Goal: Transaction & Acquisition: Download file/media

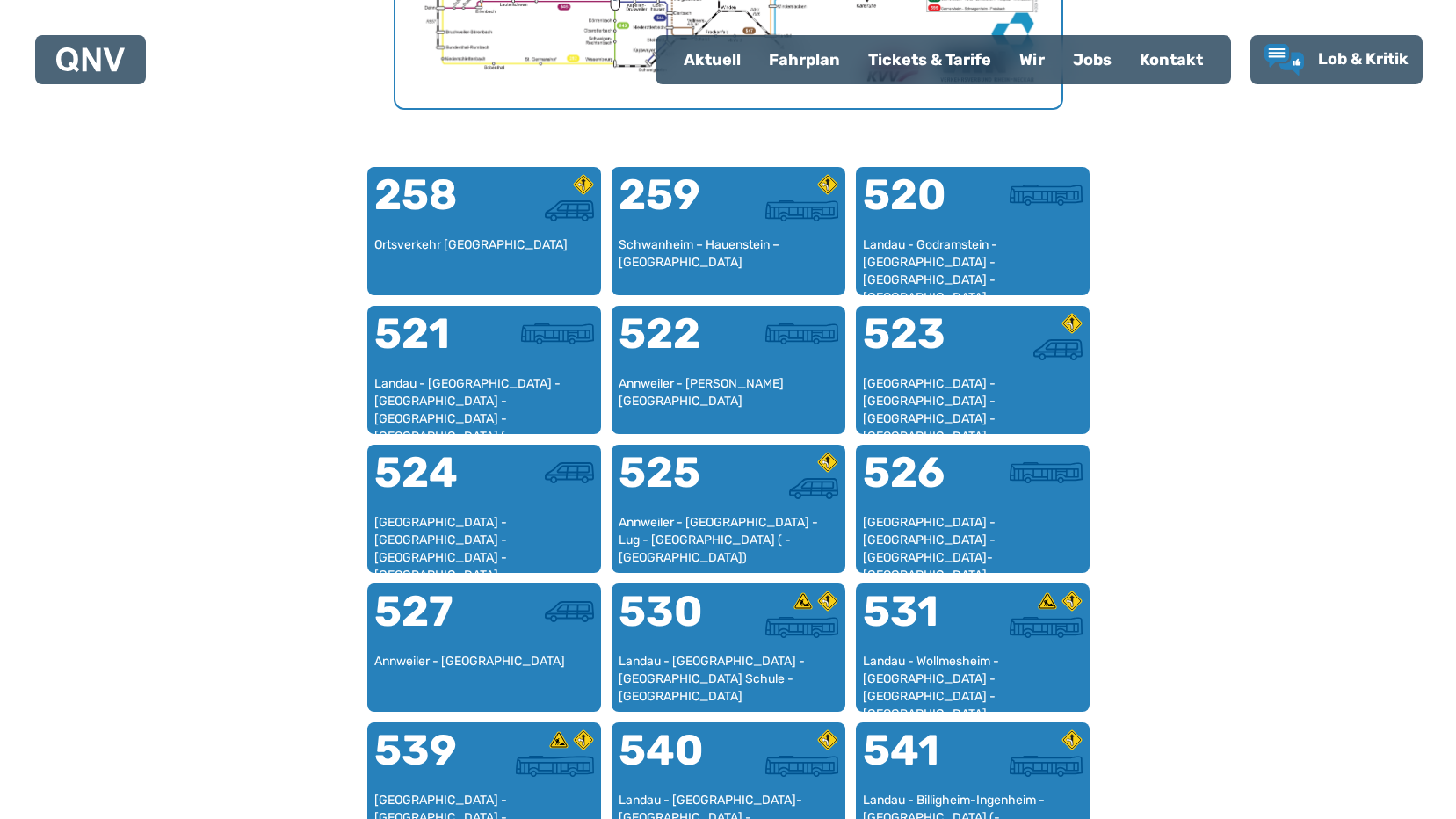
scroll to position [1068, 0]
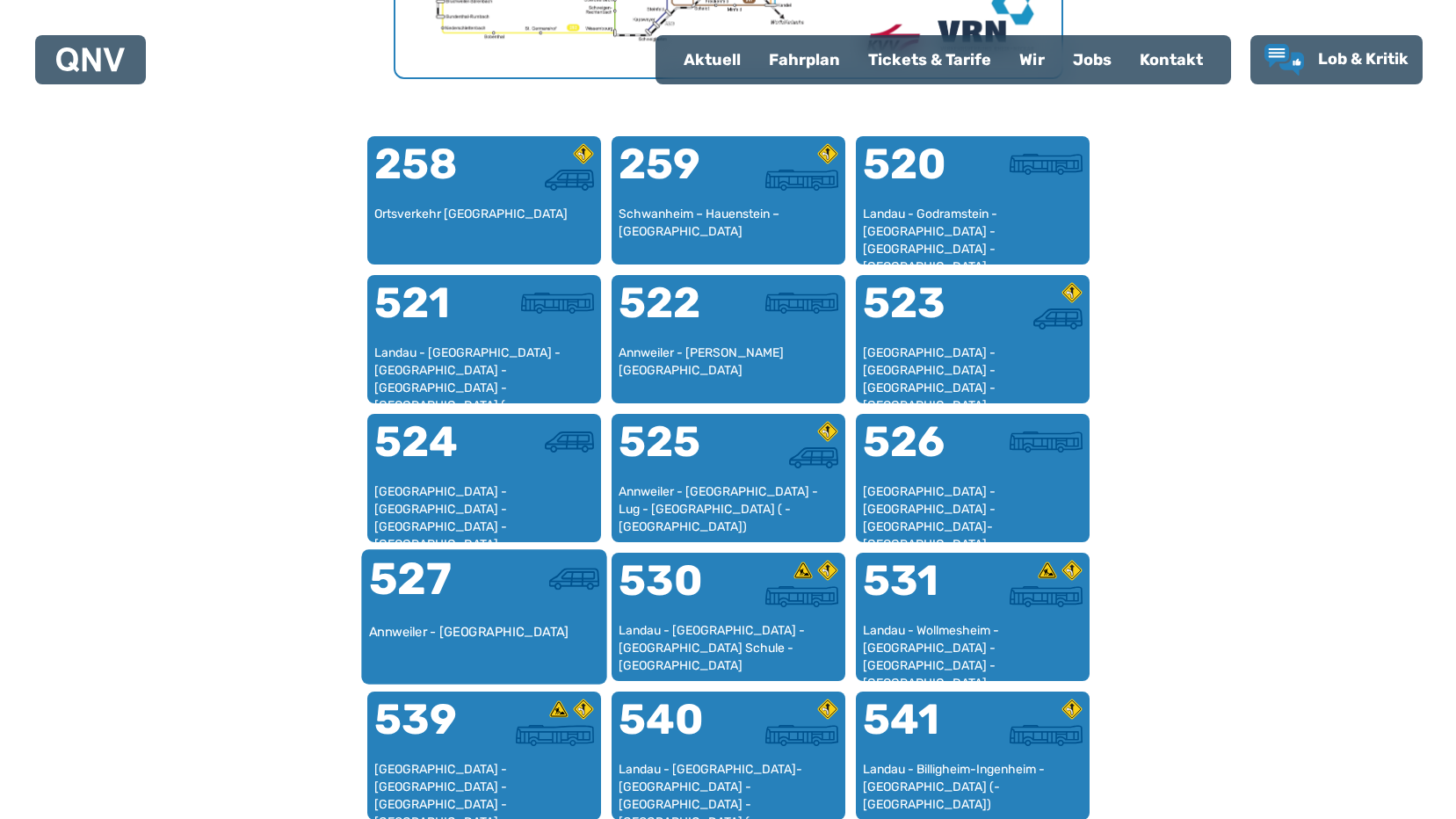
click at [444, 606] on div "527" at bounding box center [425, 590] width 116 height 66
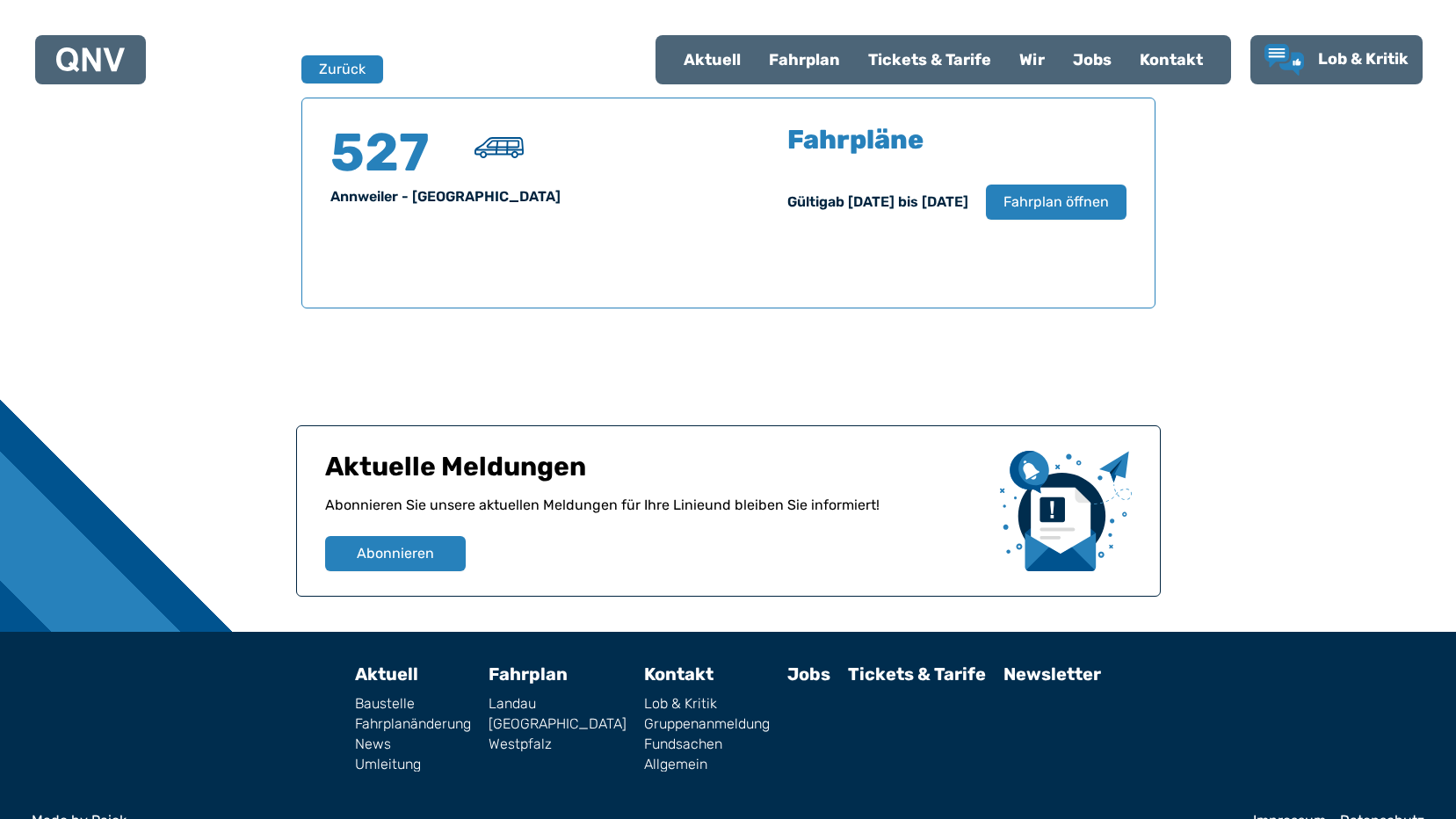
scroll to position [1158, 0]
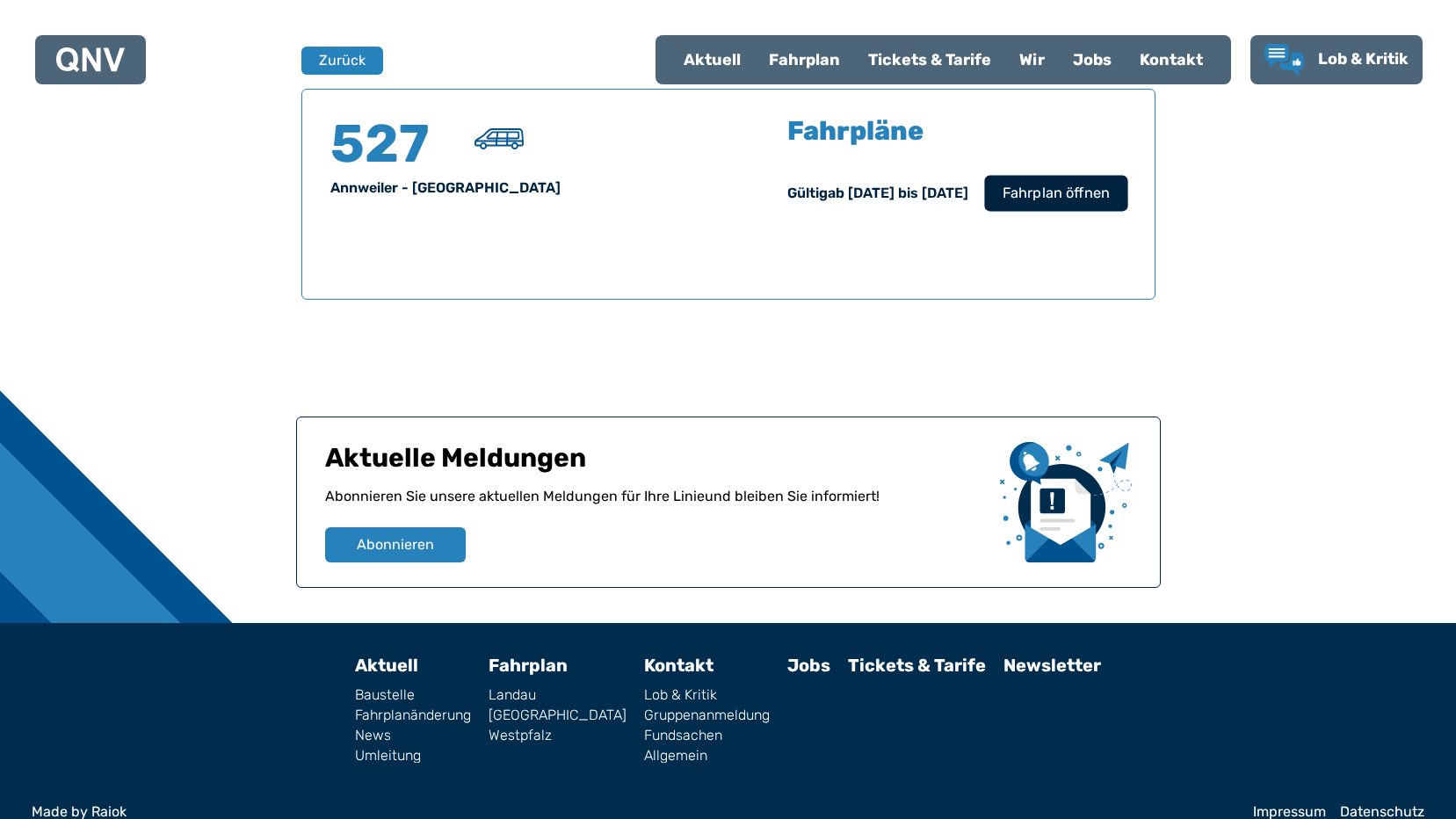
click at [1059, 199] on span "Fahrplan öffnen" at bounding box center [1055, 193] width 107 height 21
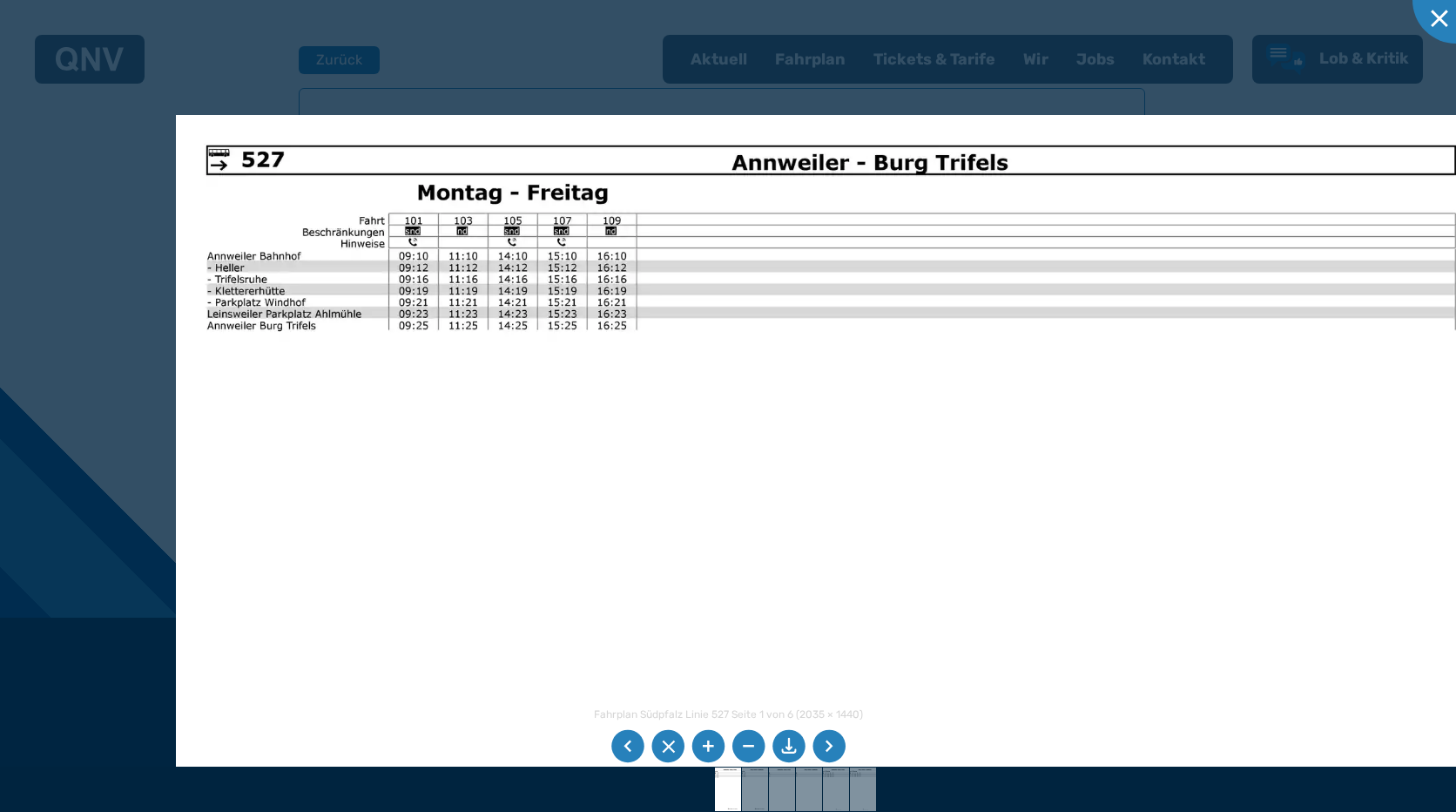
click at [559, 556] on img at bounding box center [831, 578] width 1311 height 927
click at [788, 742] on li at bounding box center [789, 746] width 33 height 33
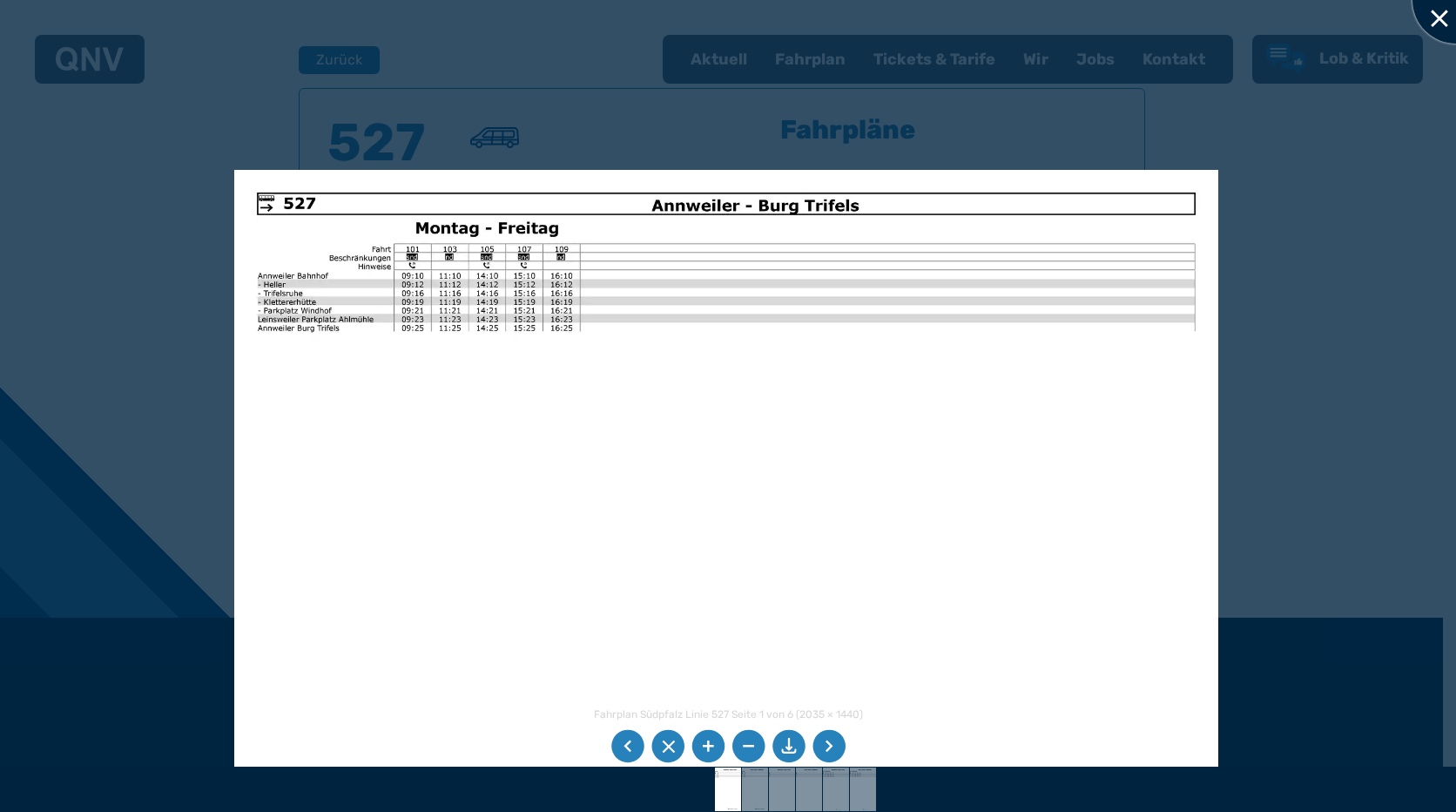
click at [1433, 15] on div at bounding box center [1456, 0] width 88 height 88
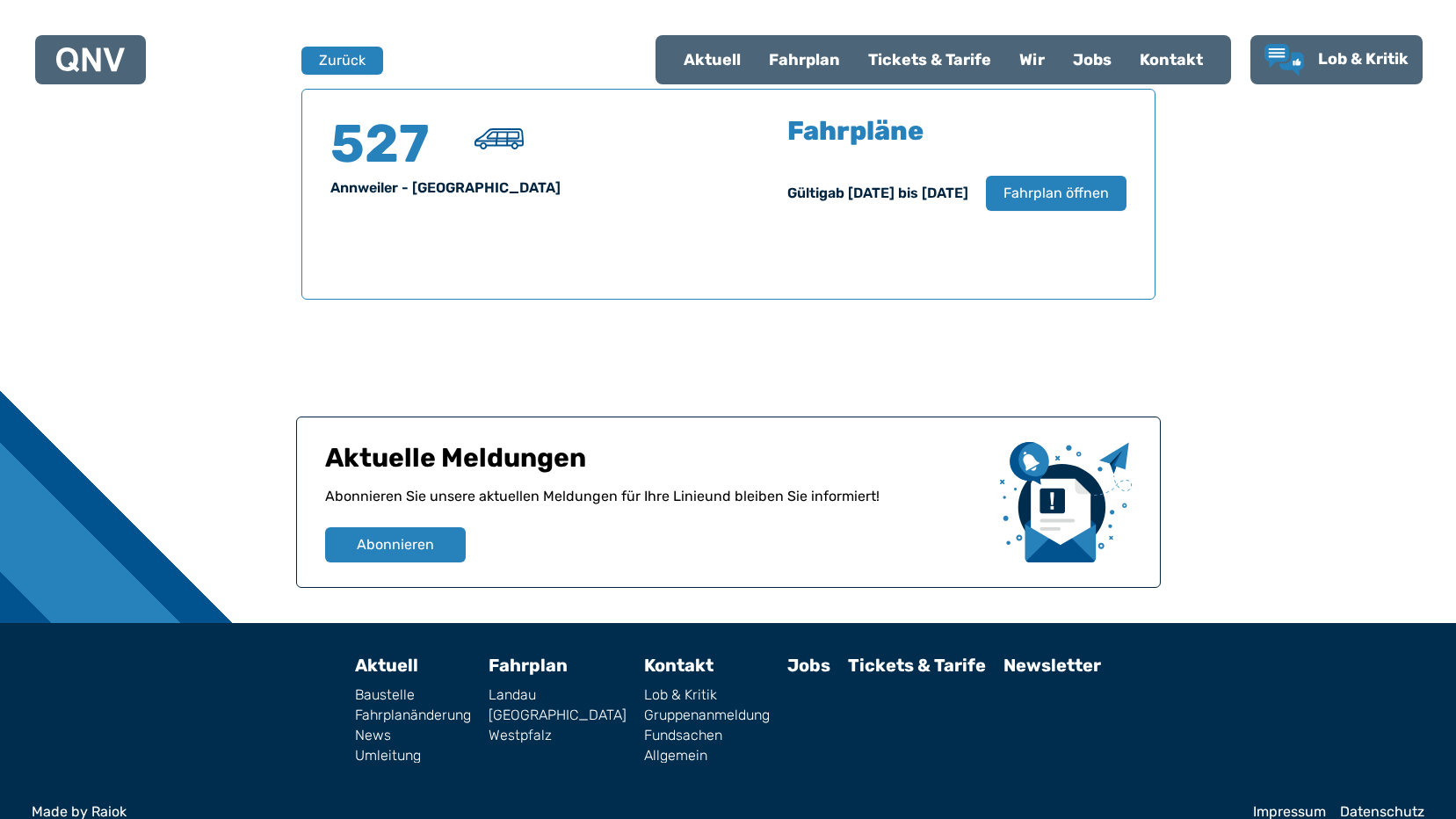
click at [800, 60] on div "Fahrplan" at bounding box center [804, 59] width 99 height 46
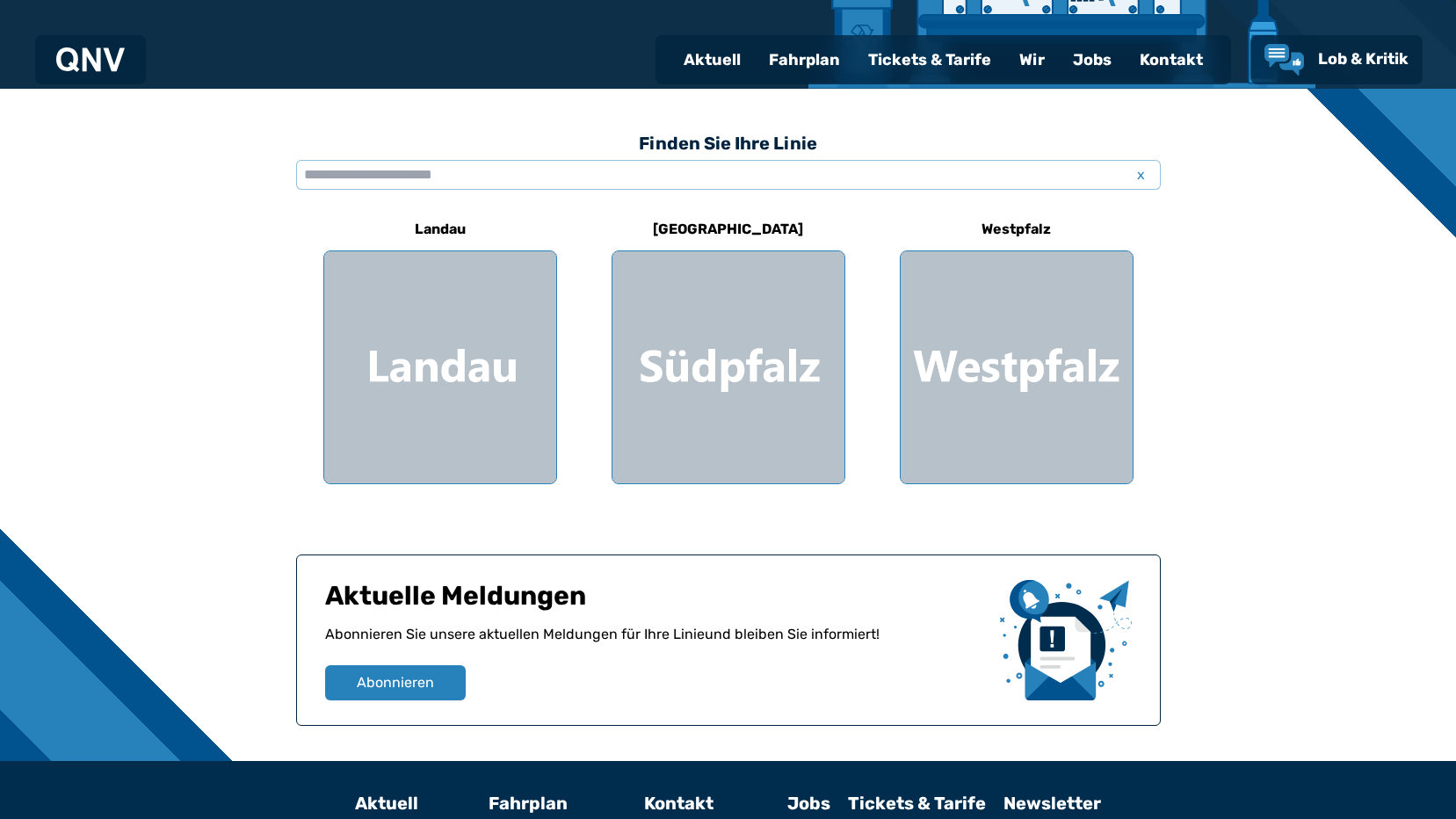
scroll to position [440, 0]
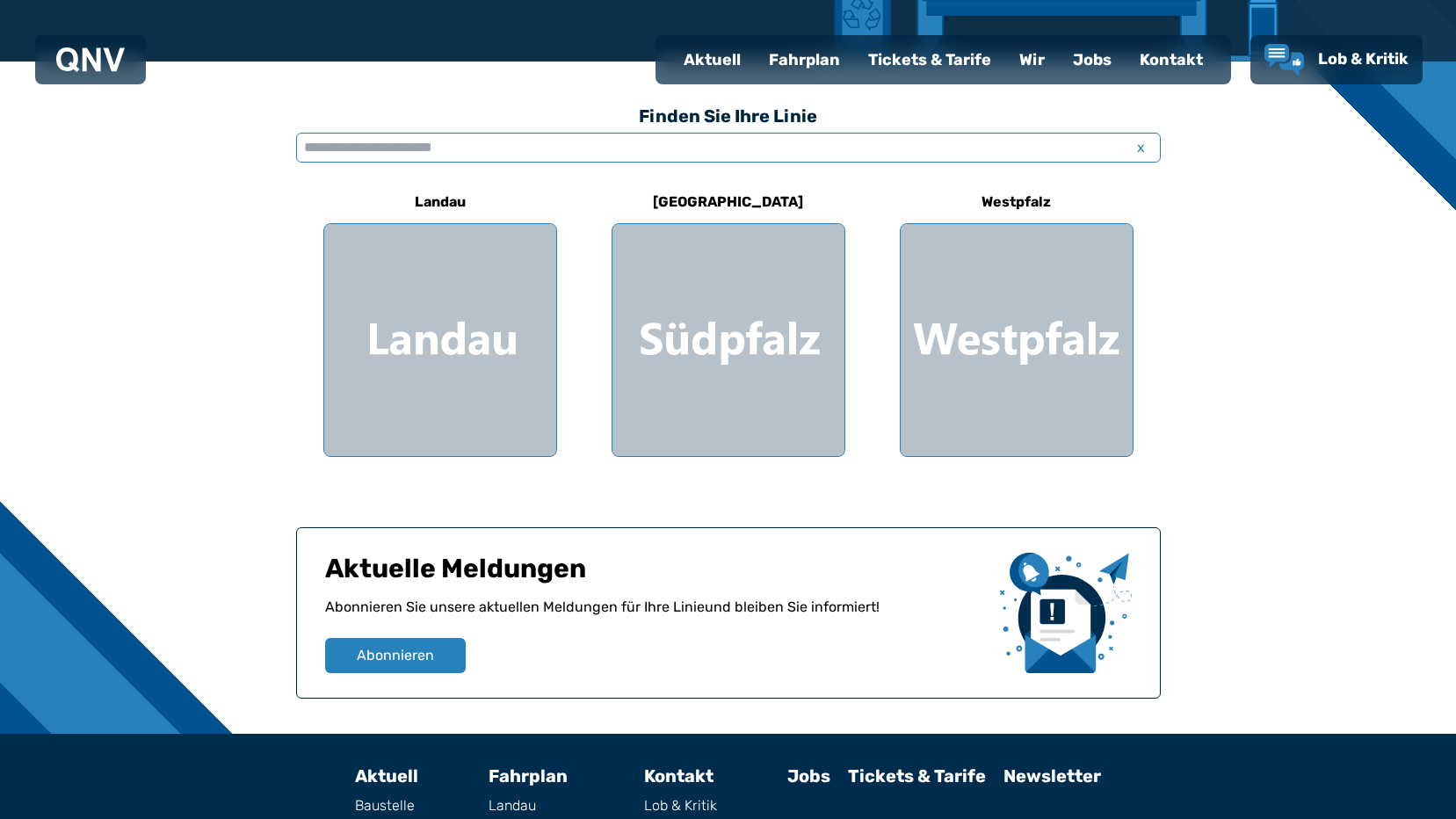
click at [523, 144] on input "text" at bounding box center [728, 147] width 865 height 30
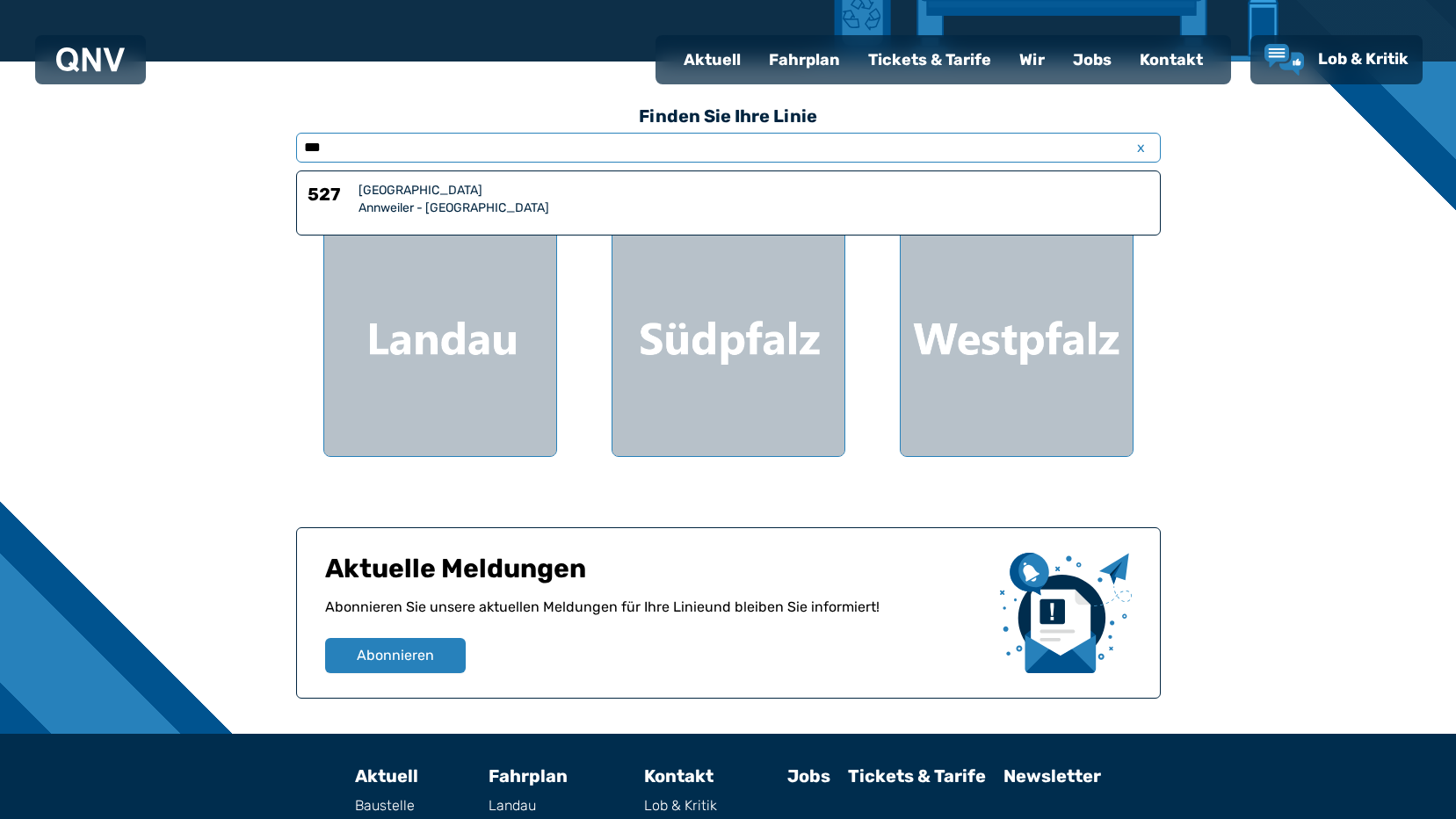
type input "***"
click at [409, 193] on div "[GEOGRAPHIC_DATA]" at bounding box center [753, 190] width 791 height 17
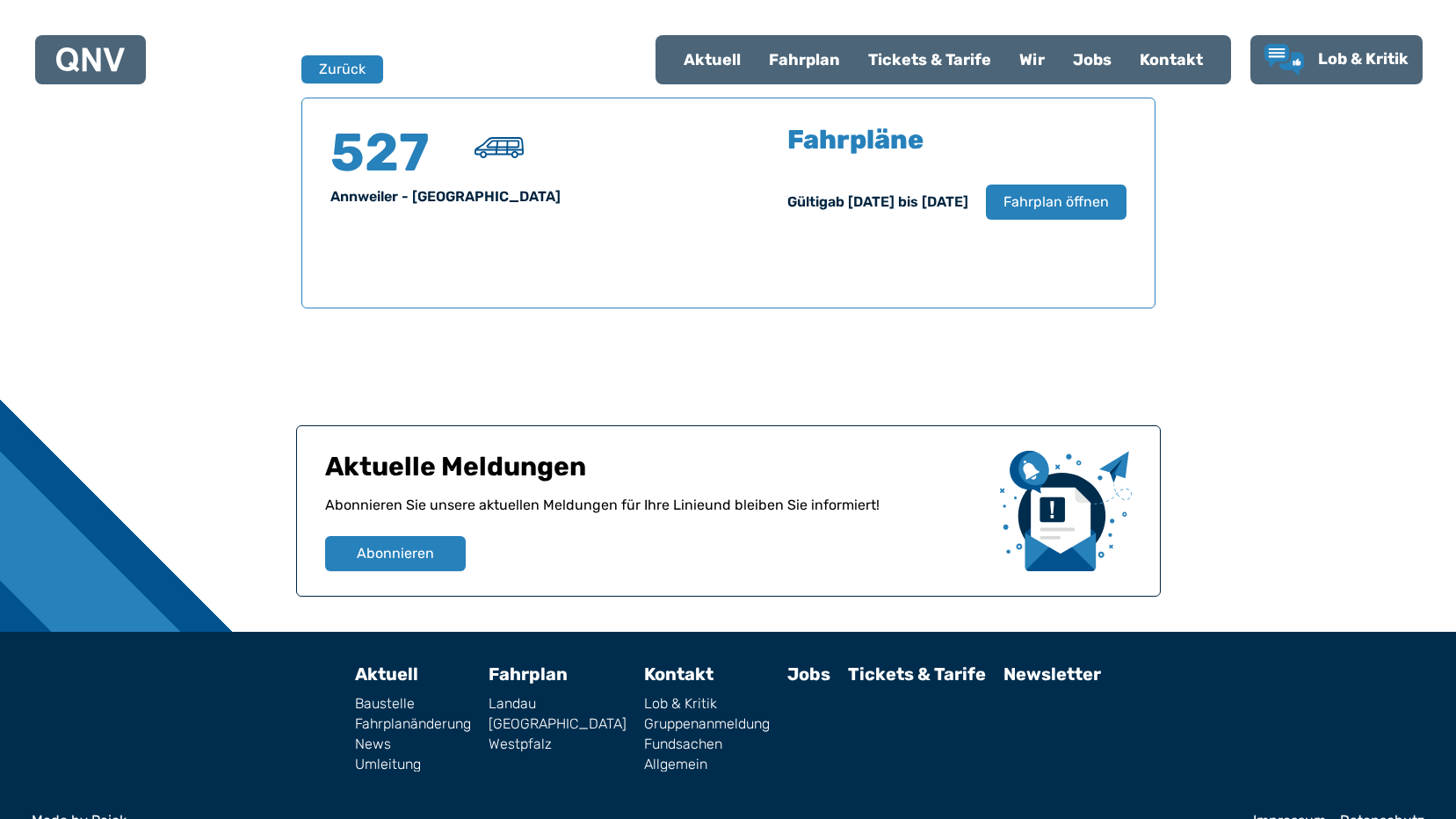
scroll to position [1158, 0]
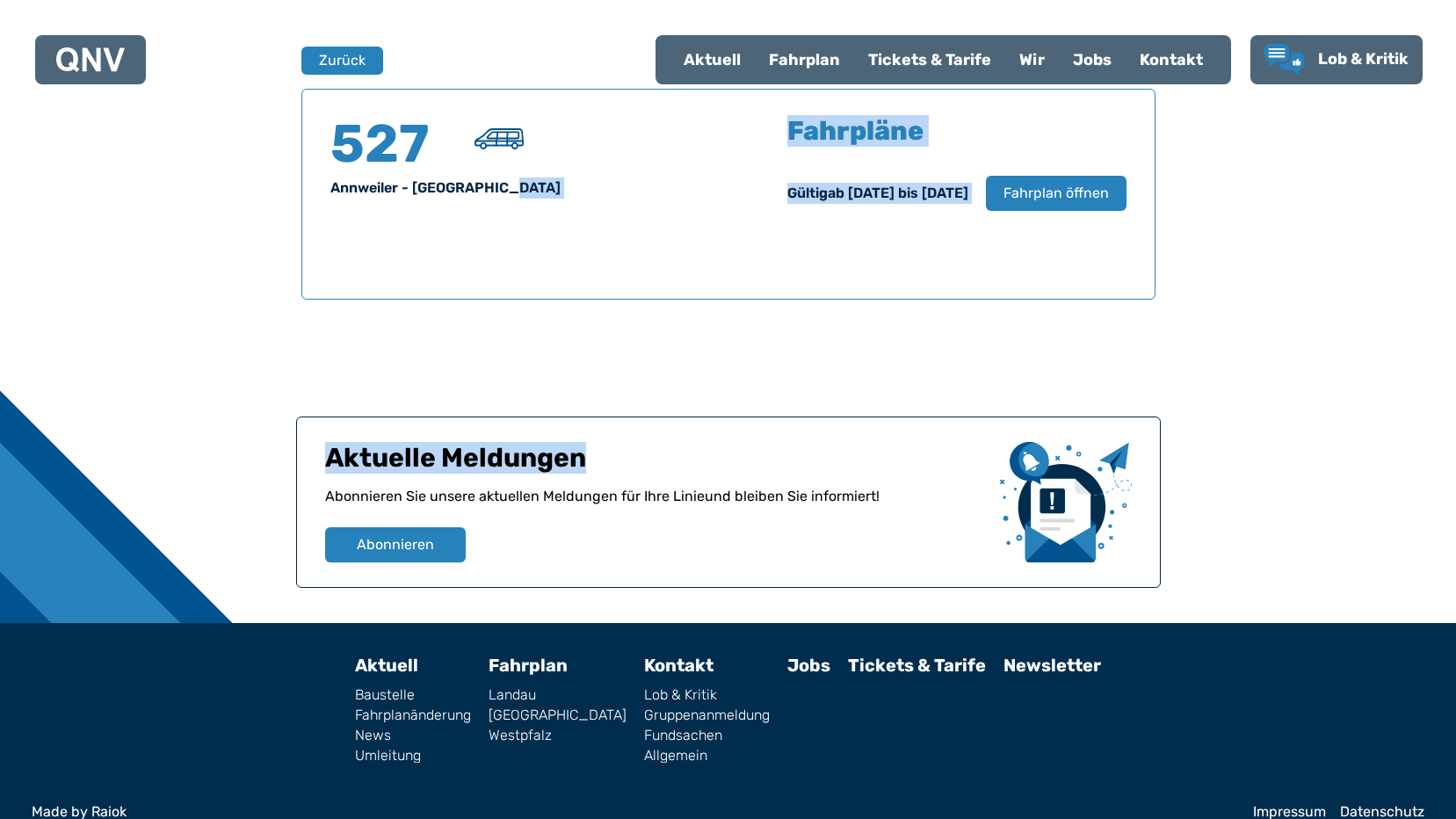
drag, startPoint x: 642, startPoint y: 196, endPoint x: 634, endPoint y: 414, distance: 218.1
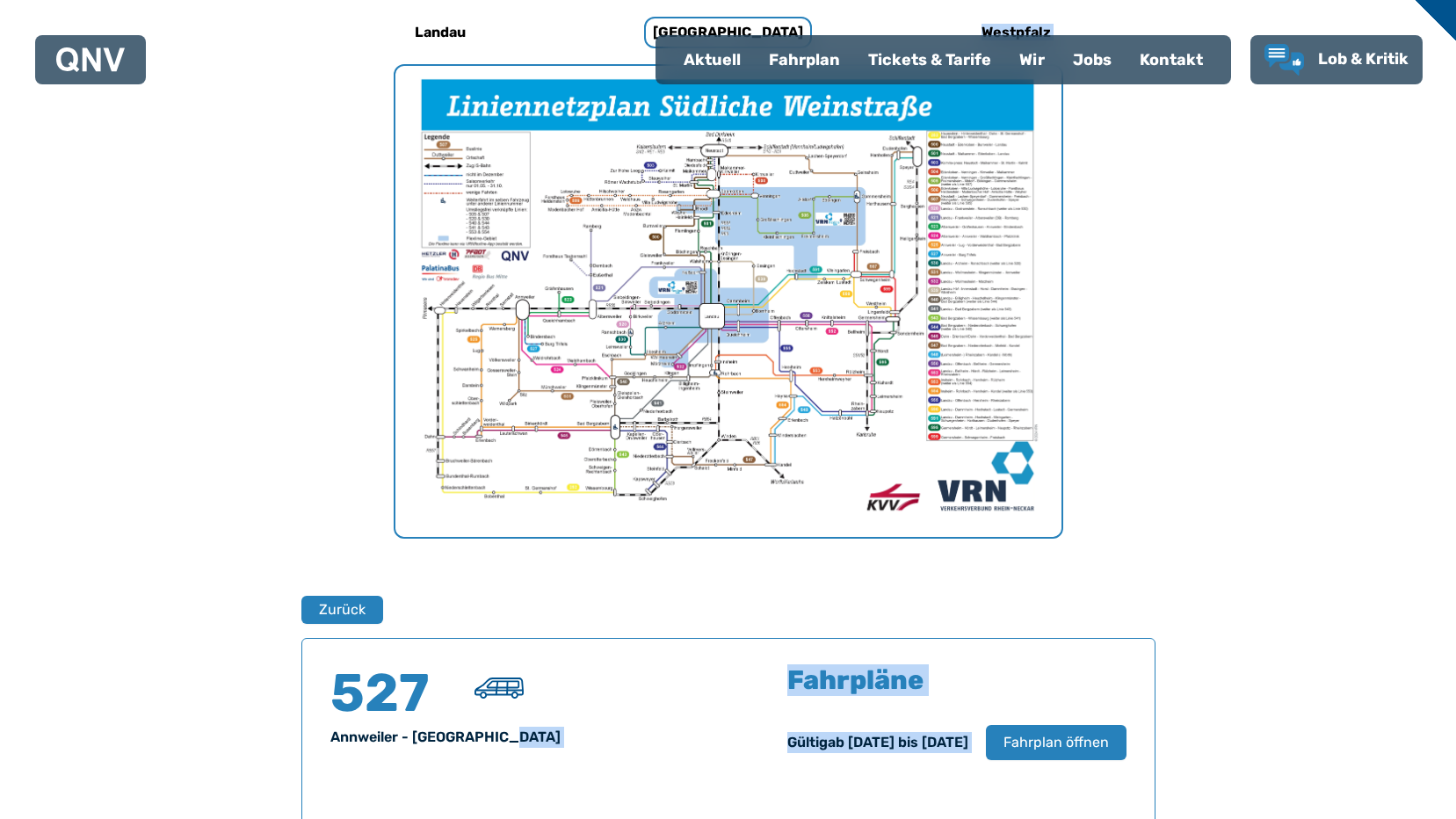
scroll to position [542, 0]
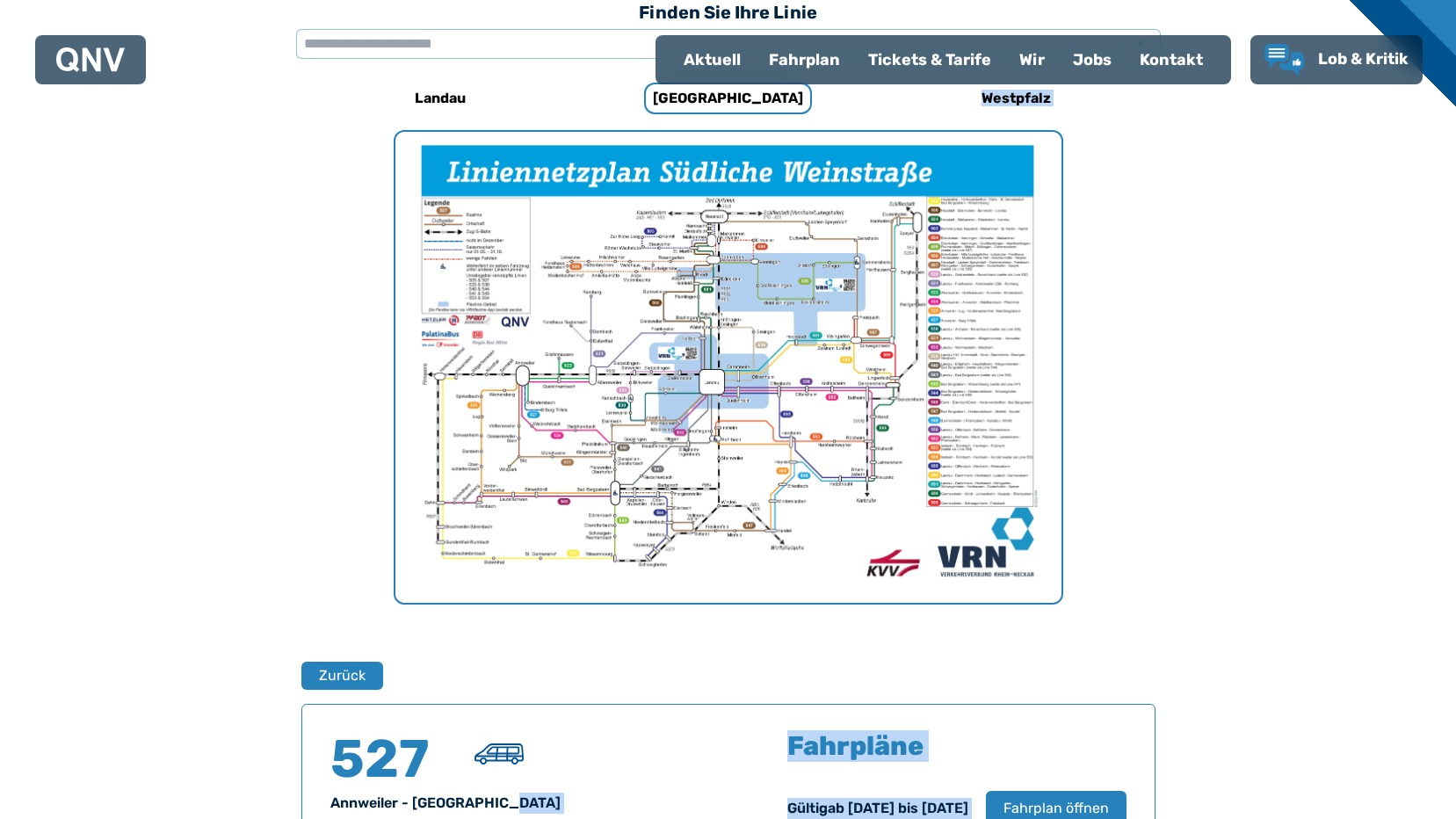
click at [815, 56] on div "Fahrplan" at bounding box center [804, 59] width 99 height 46
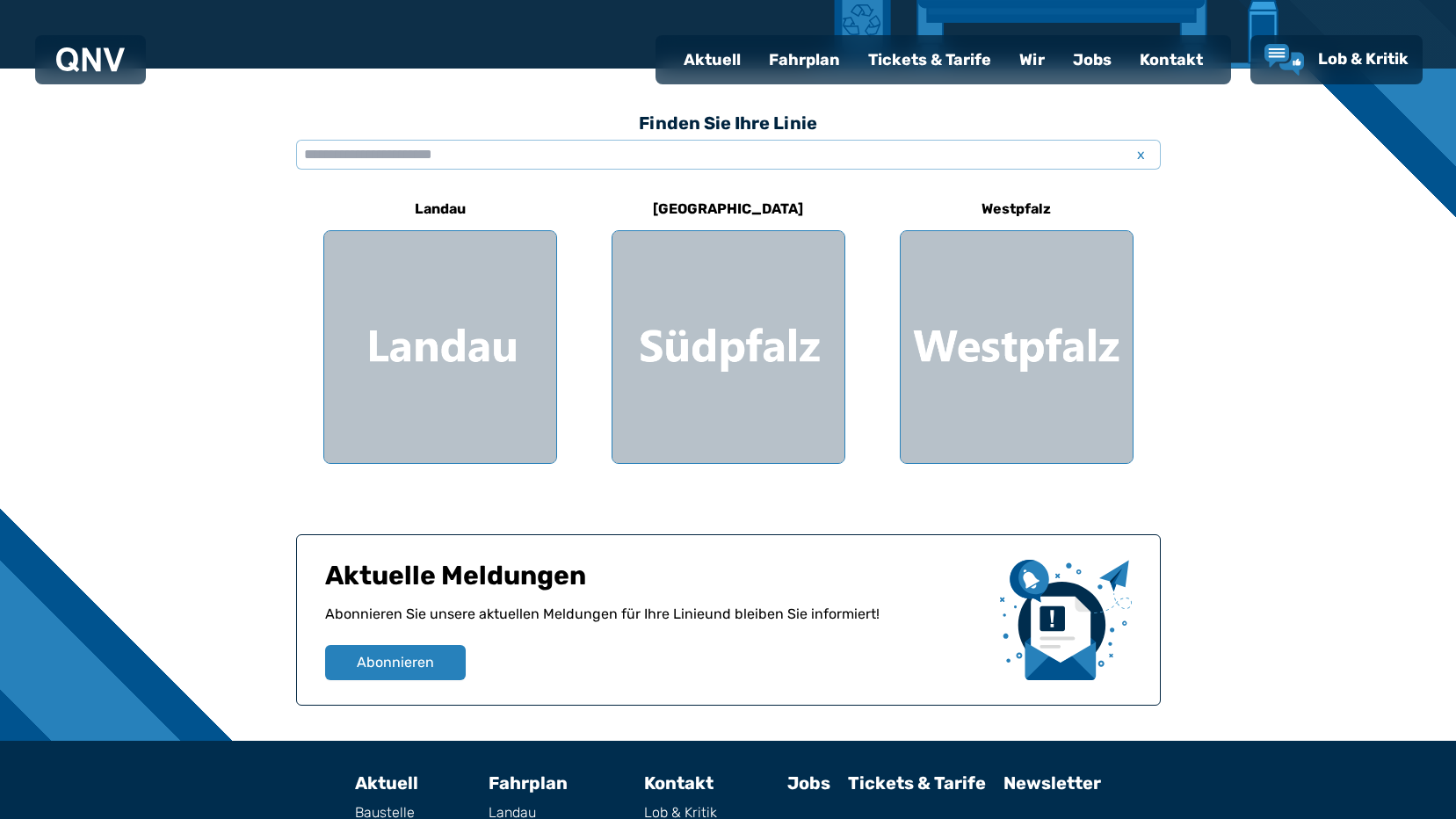
scroll to position [575, 0]
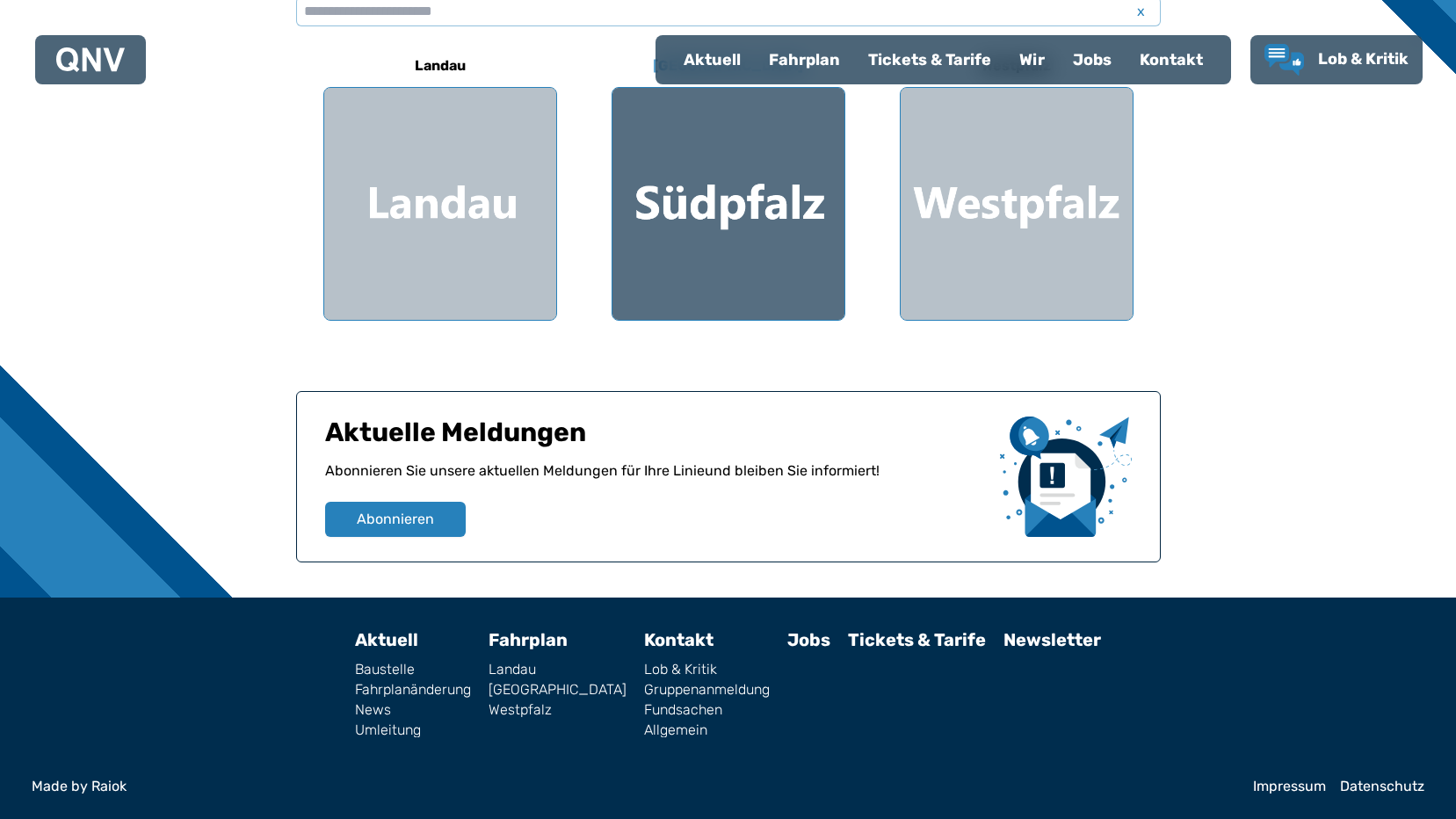
click at [733, 264] on div at bounding box center [728, 204] width 232 height 232
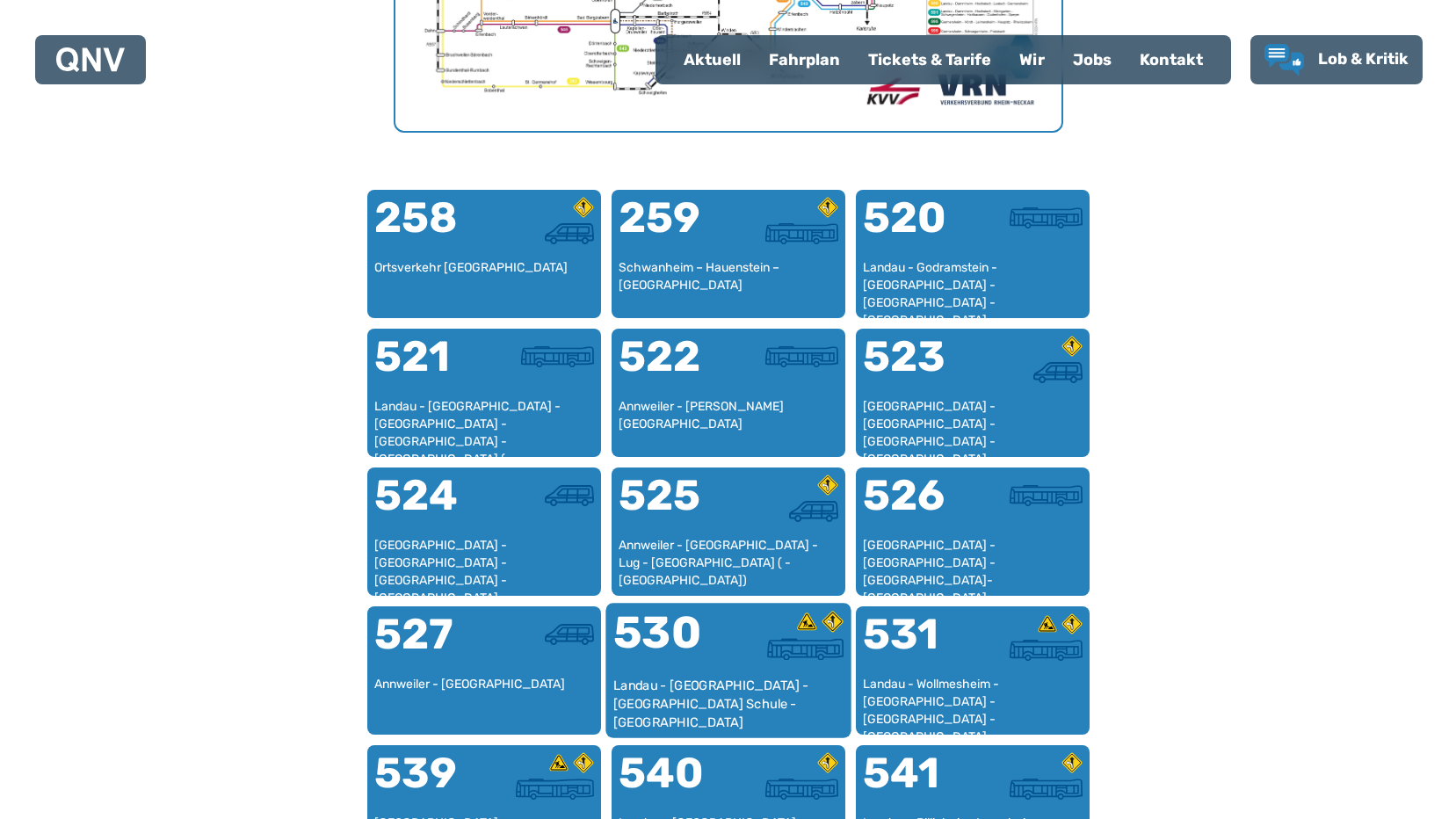
scroll to position [1068, 0]
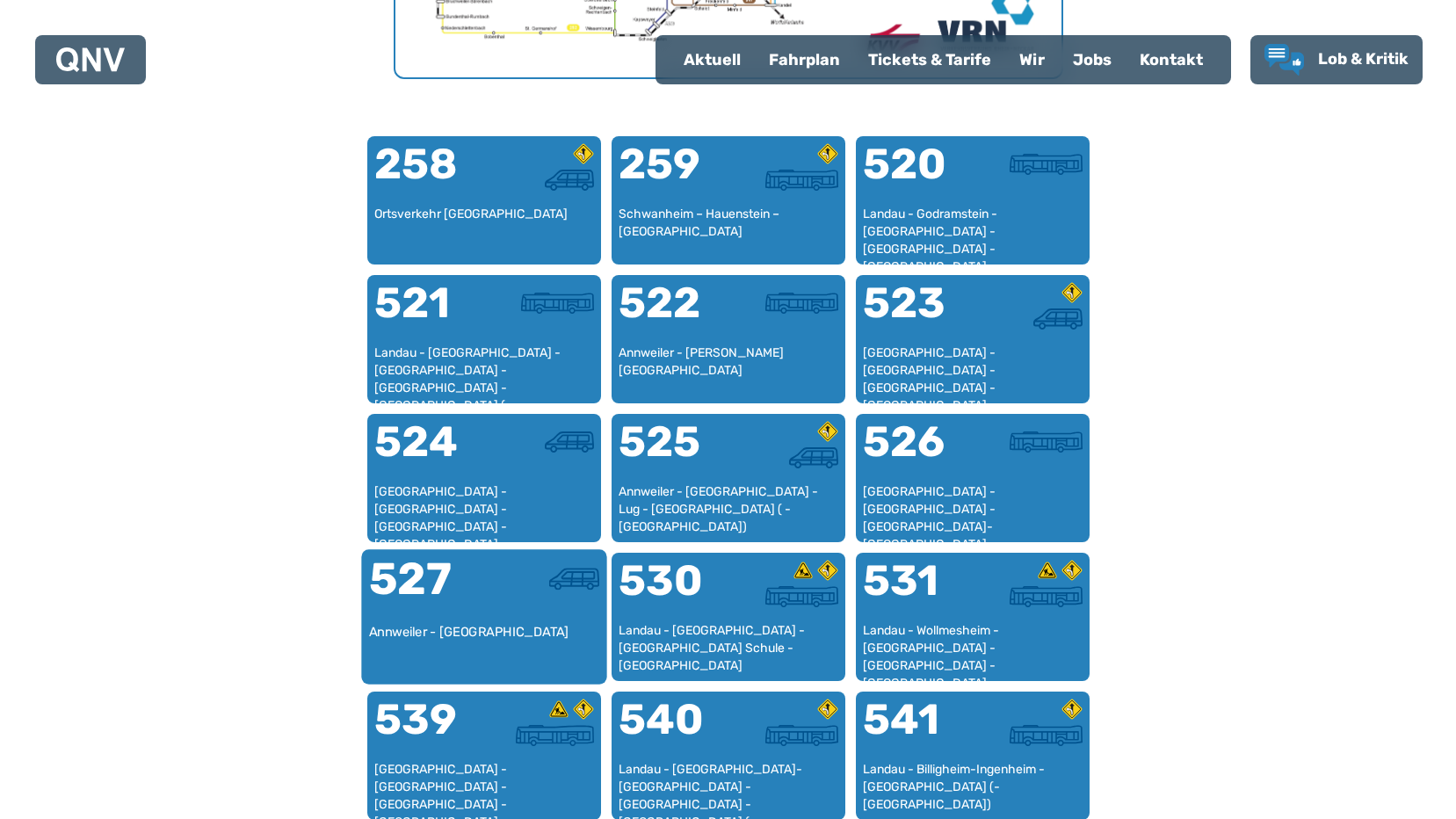
click at [542, 587] on div at bounding box center [542, 578] width 116 height 22
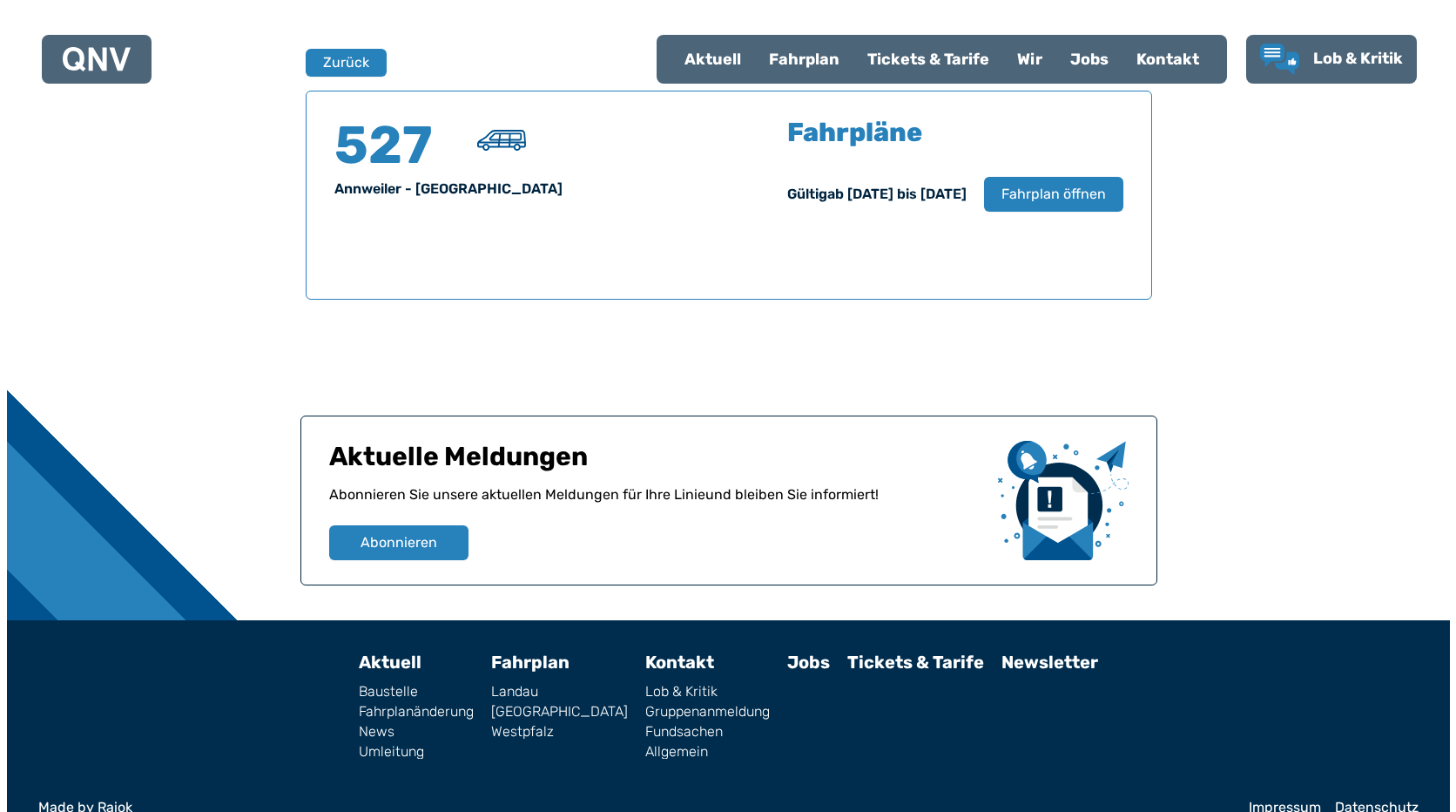
scroll to position [1148, 0]
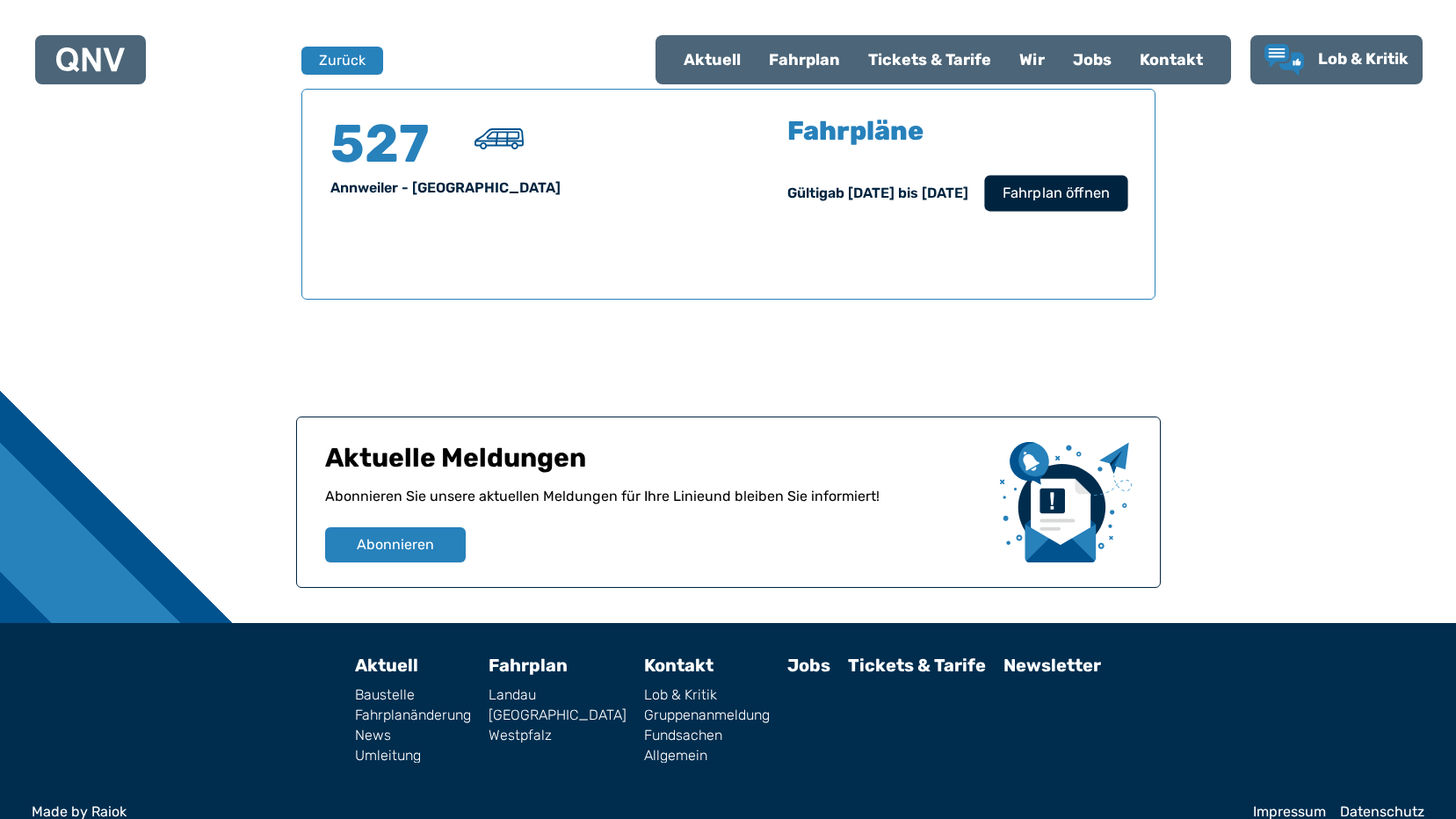
click at [1011, 191] on span "Fahrplan öffnen" at bounding box center [1055, 193] width 107 height 21
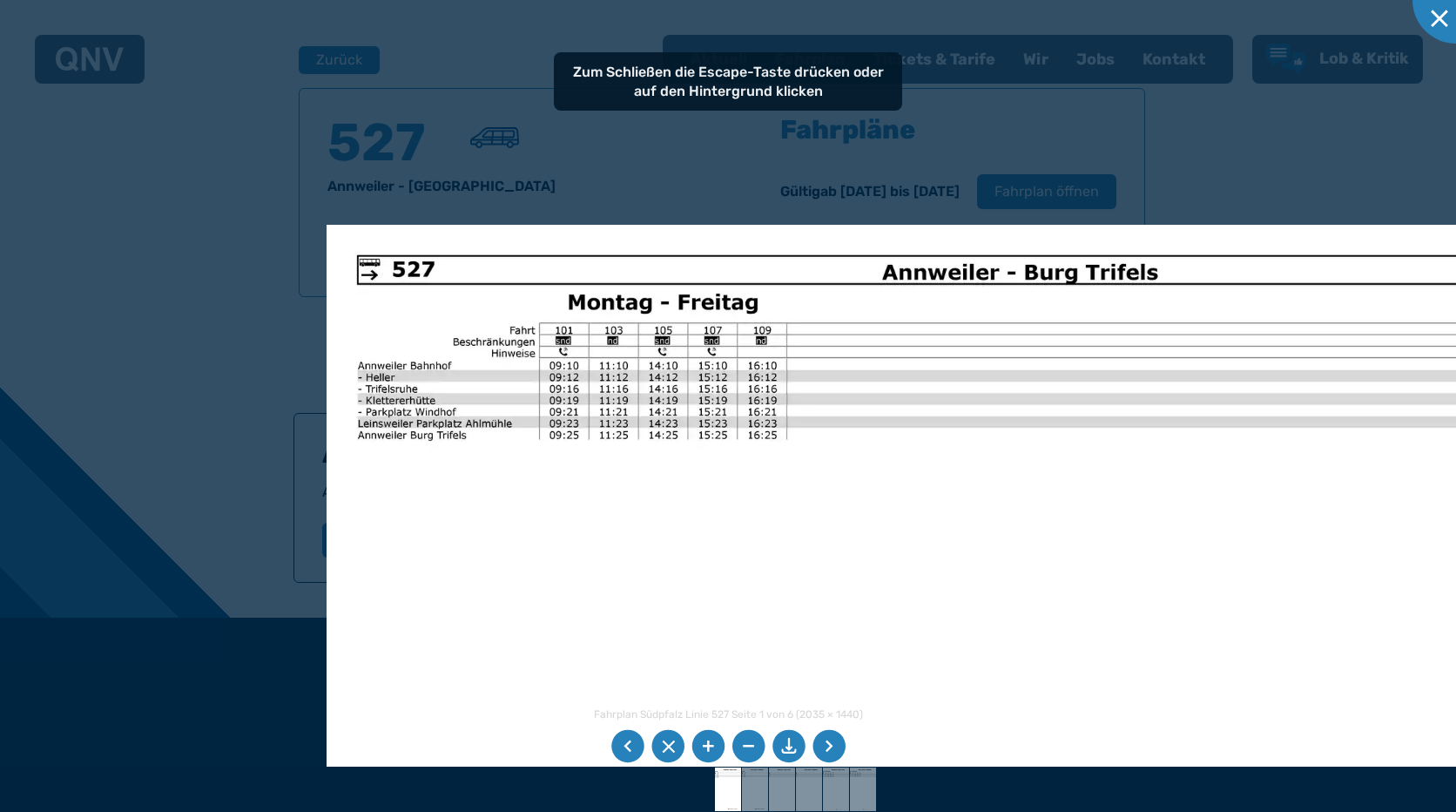
click at [1014, 648] on img at bounding box center [982, 689] width 1311 height 927
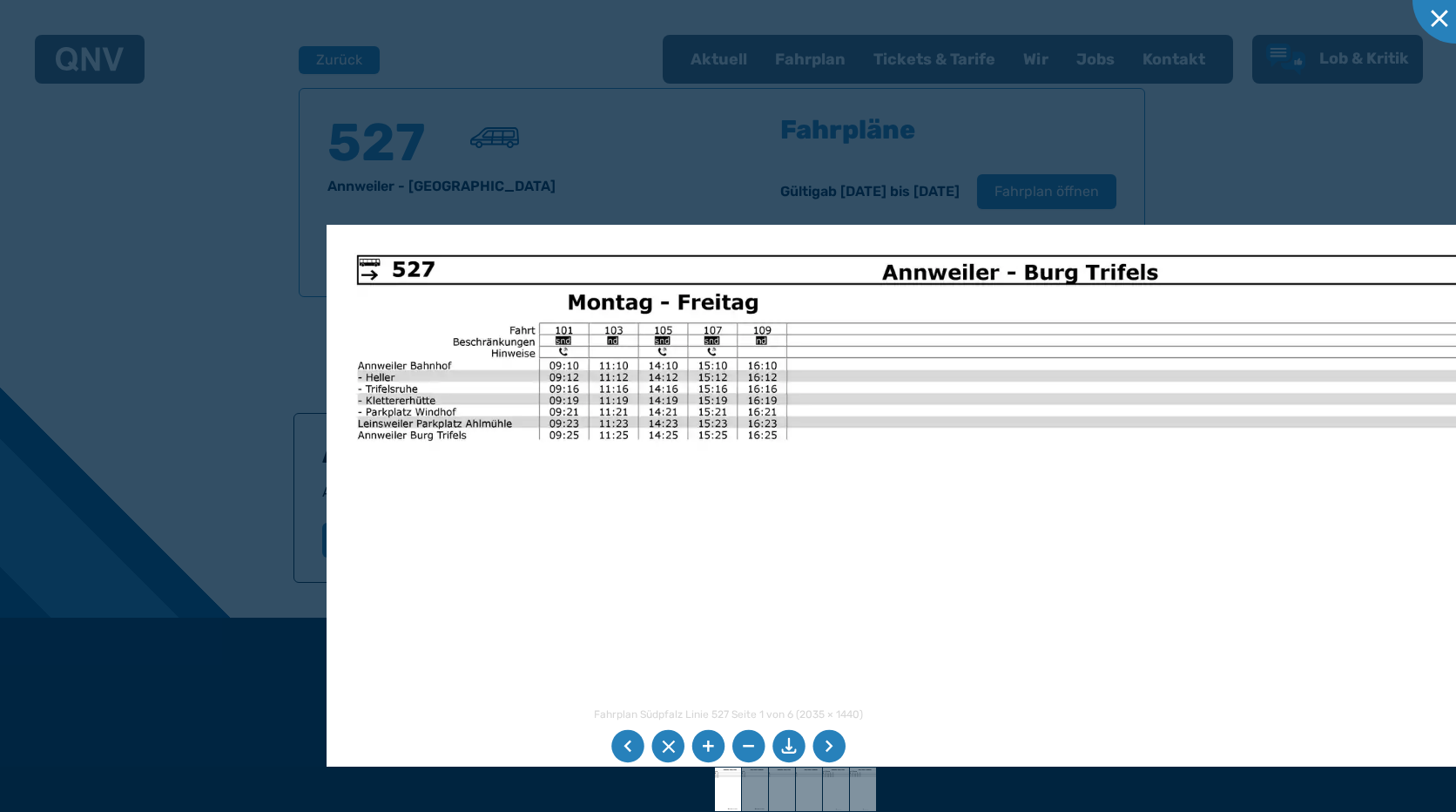
click at [381, 278] on img at bounding box center [982, 689] width 1311 height 927
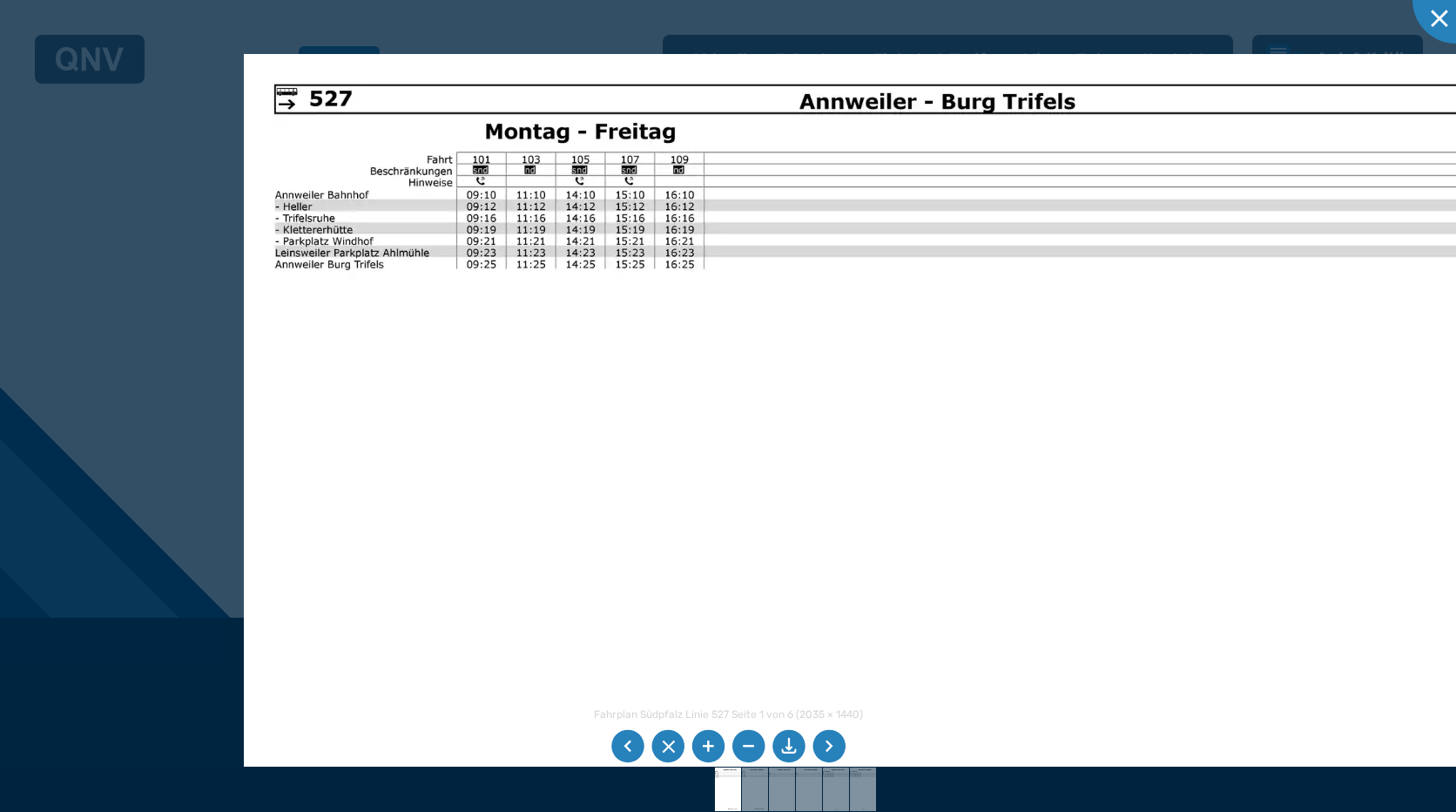
click at [549, 421] on img at bounding box center [899, 518] width 1311 height 927
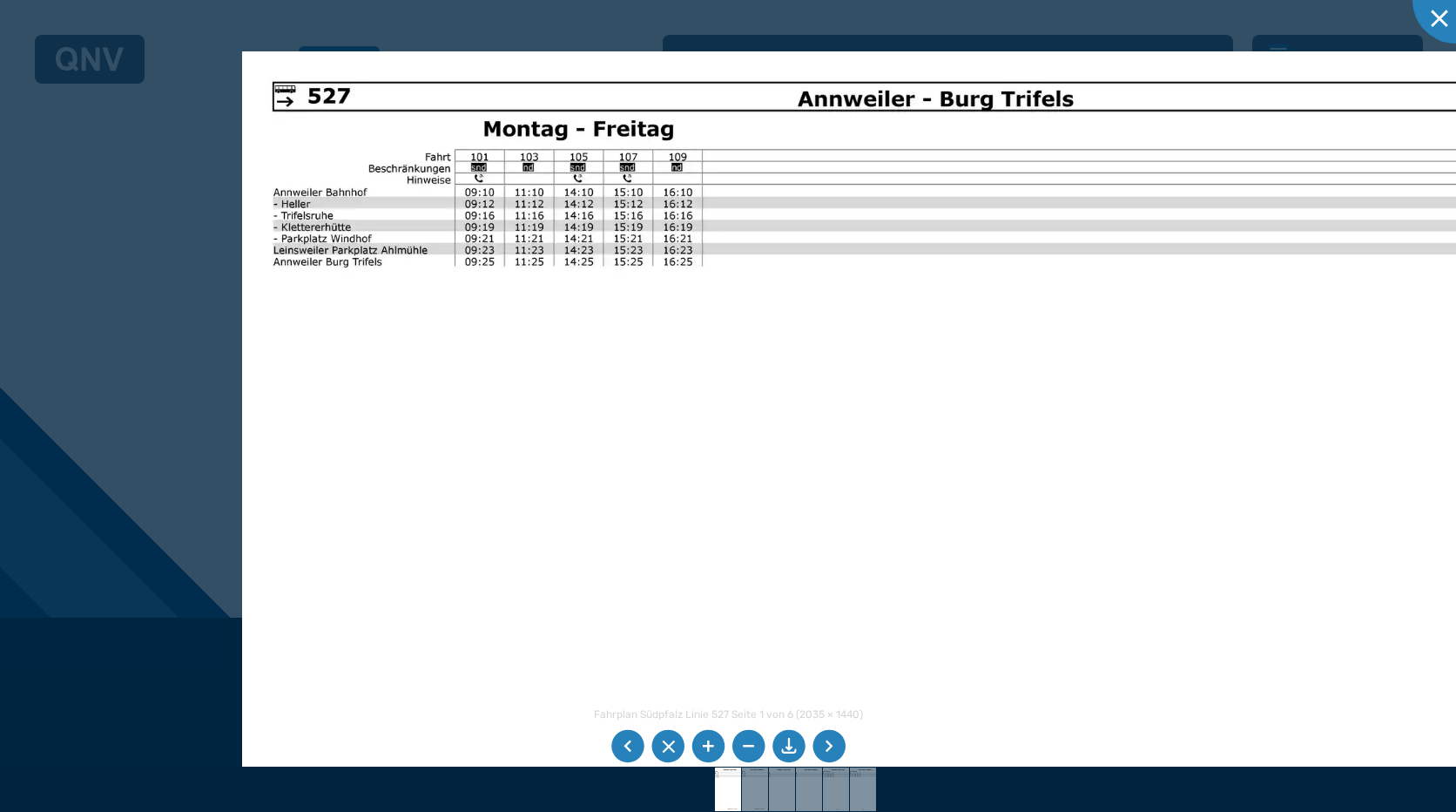
click at [626, 748] on li at bounding box center [627, 746] width 33 height 33
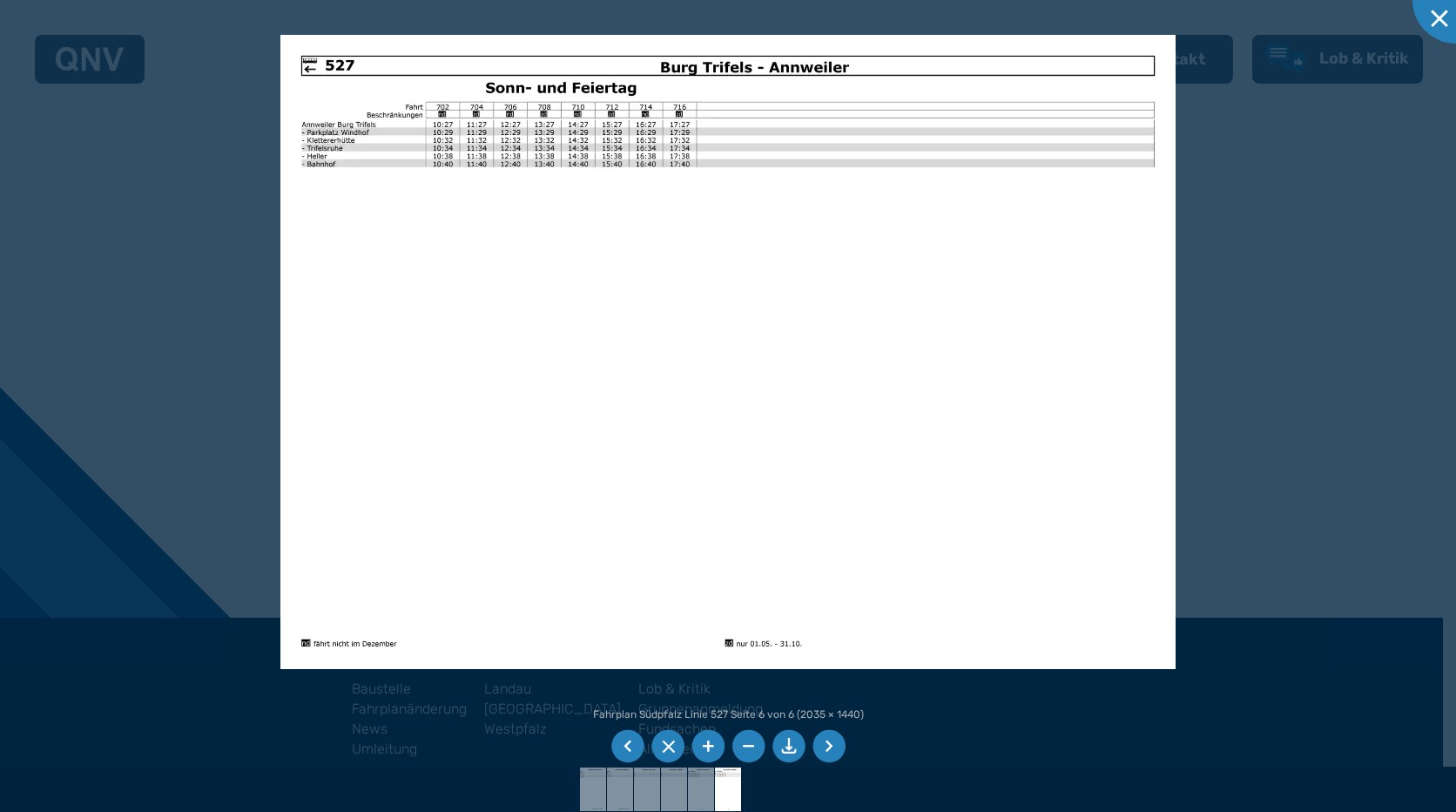
click at [626, 748] on li at bounding box center [627, 746] width 33 height 33
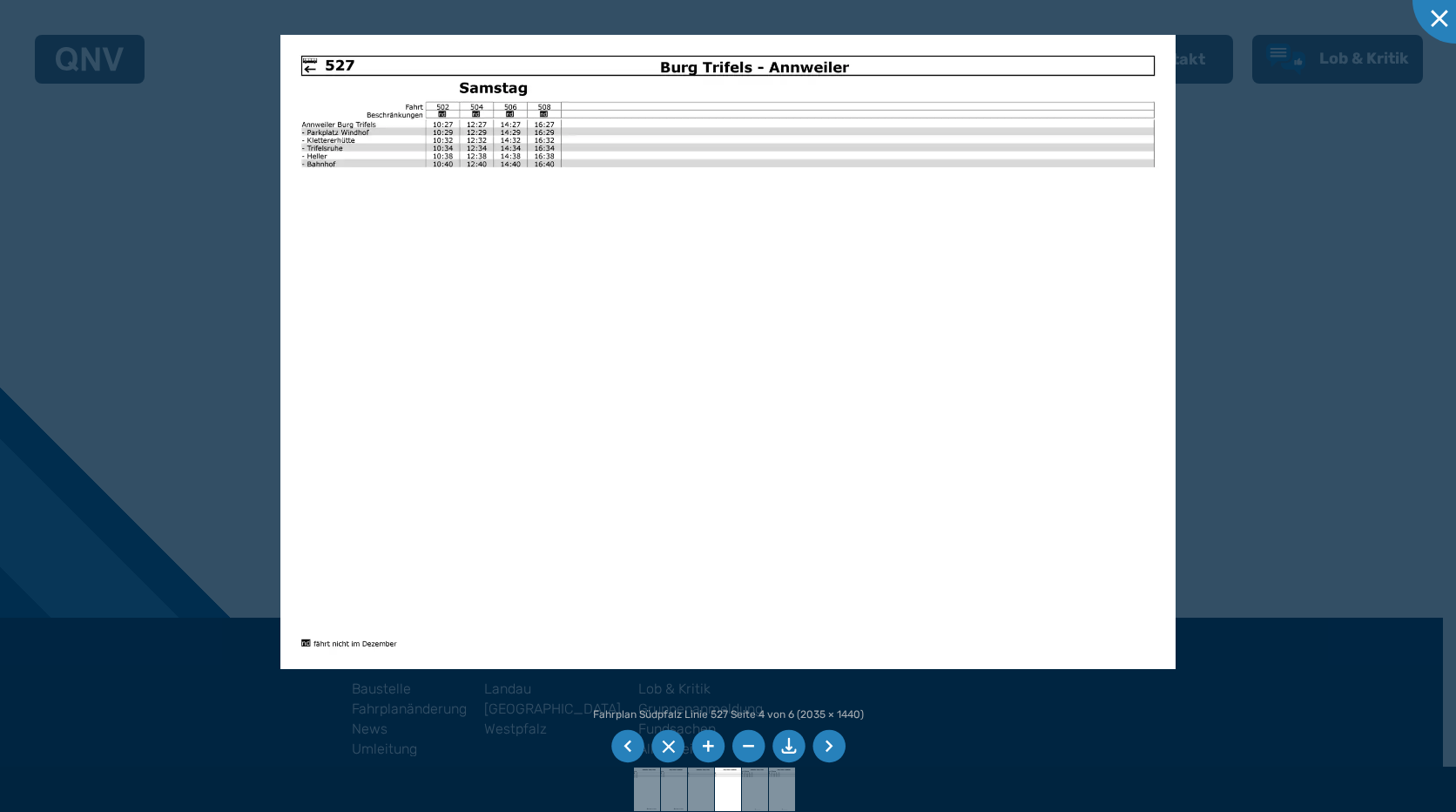
click at [626, 748] on li at bounding box center [627, 746] width 33 height 33
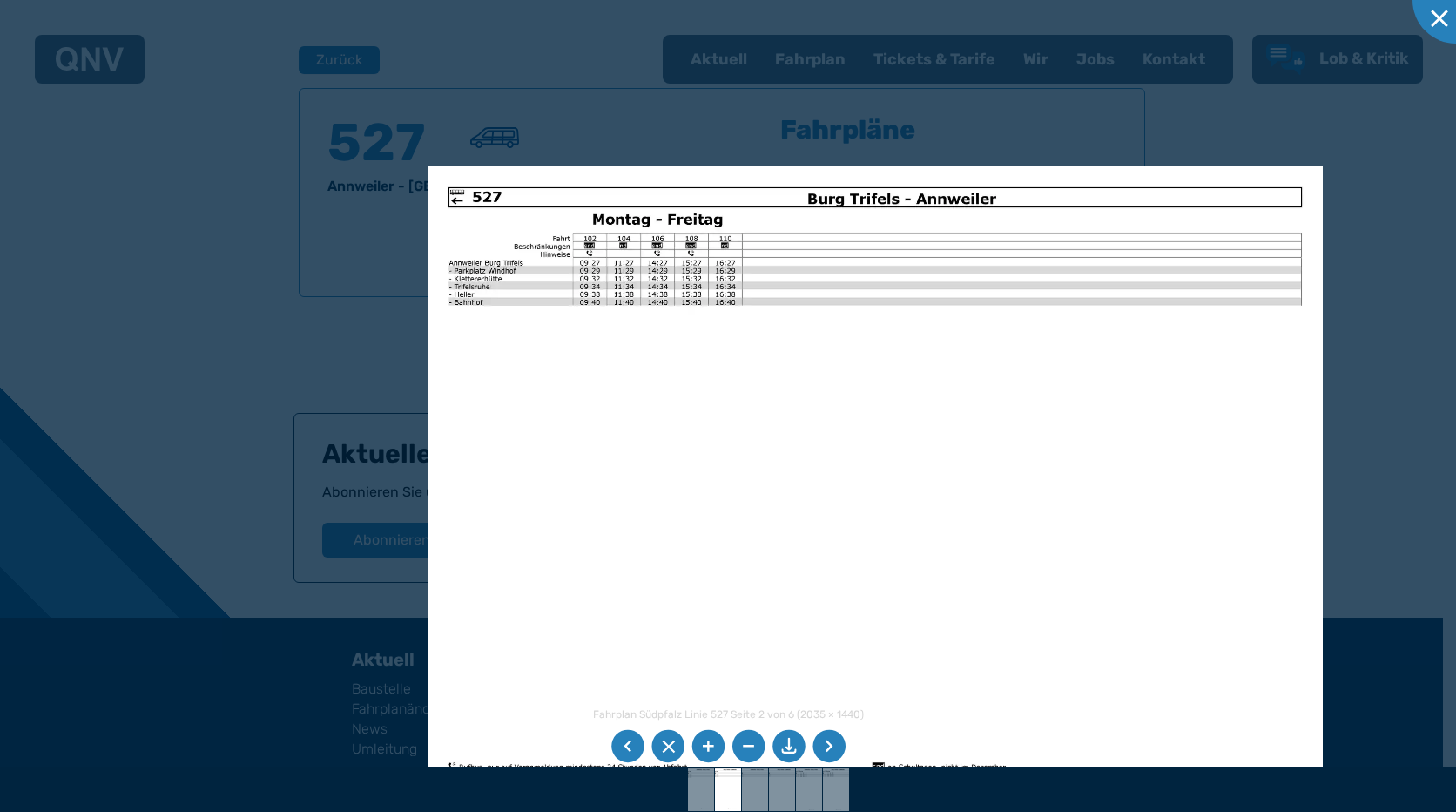
click at [953, 624] on img at bounding box center [875, 483] width 895 height 633
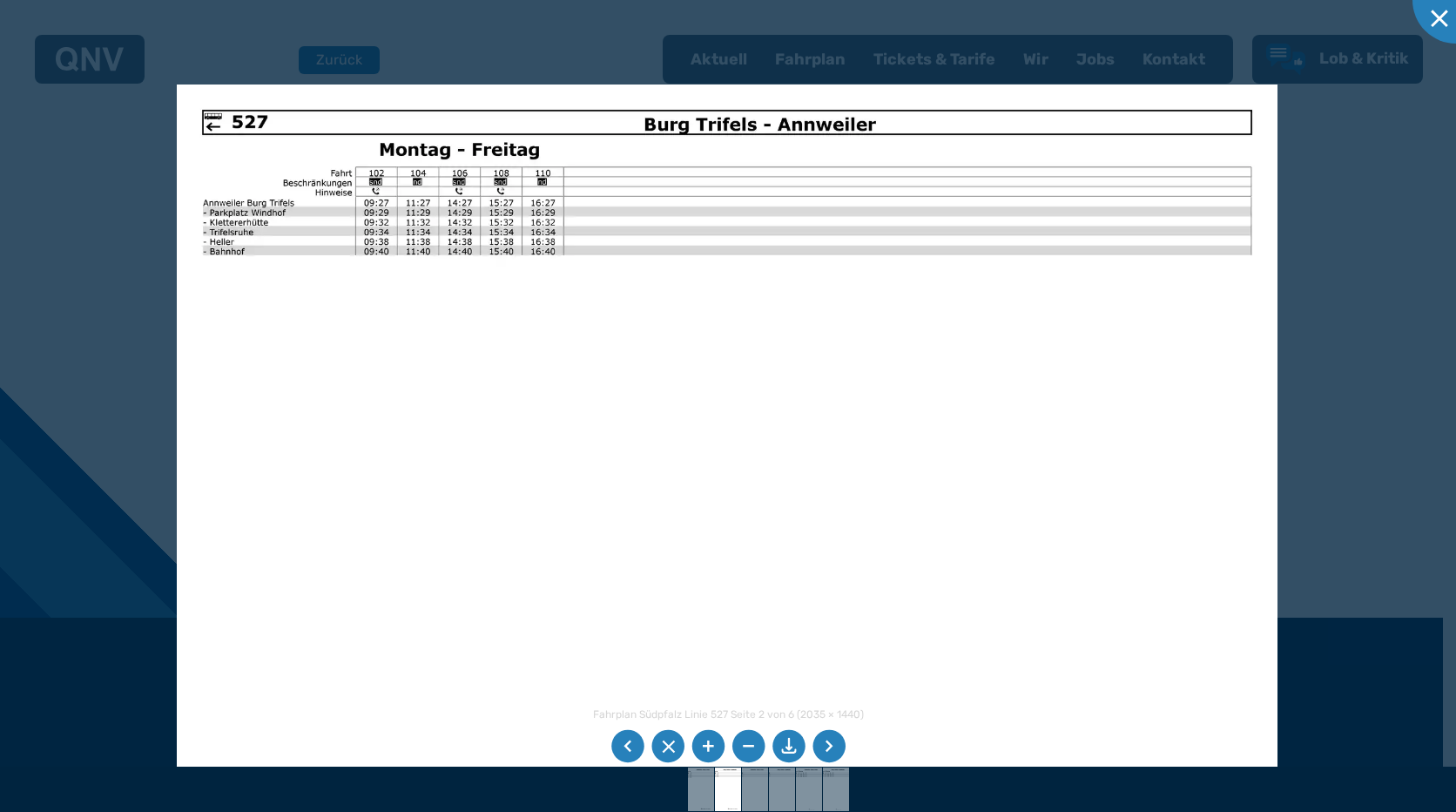
click at [693, 298] on img at bounding box center [728, 473] width 1101 height 778
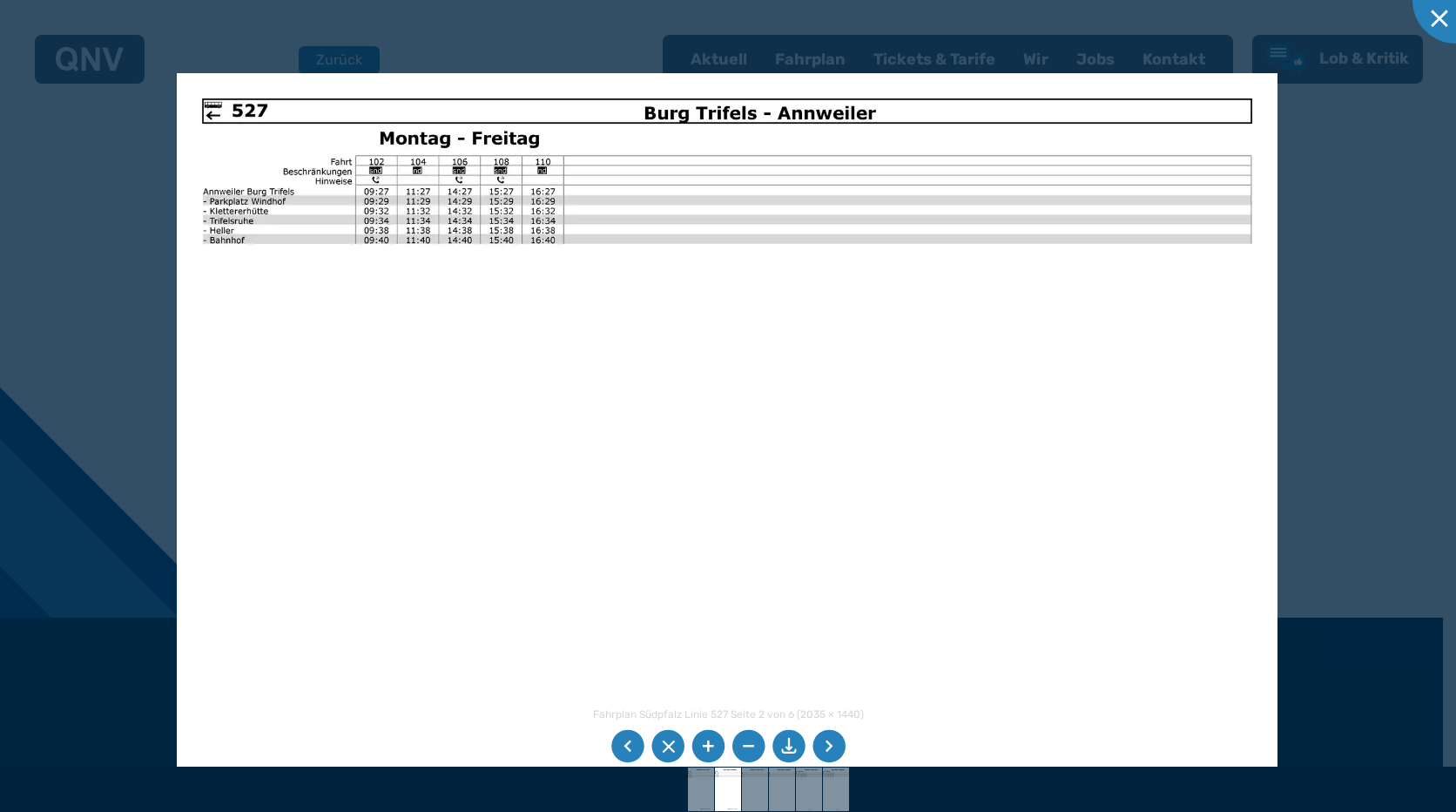
click at [788, 742] on li at bounding box center [789, 746] width 33 height 33
click at [788, 738] on li at bounding box center [789, 746] width 33 height 33
